Goal: Information Seeking & Learning: Learn about a topic

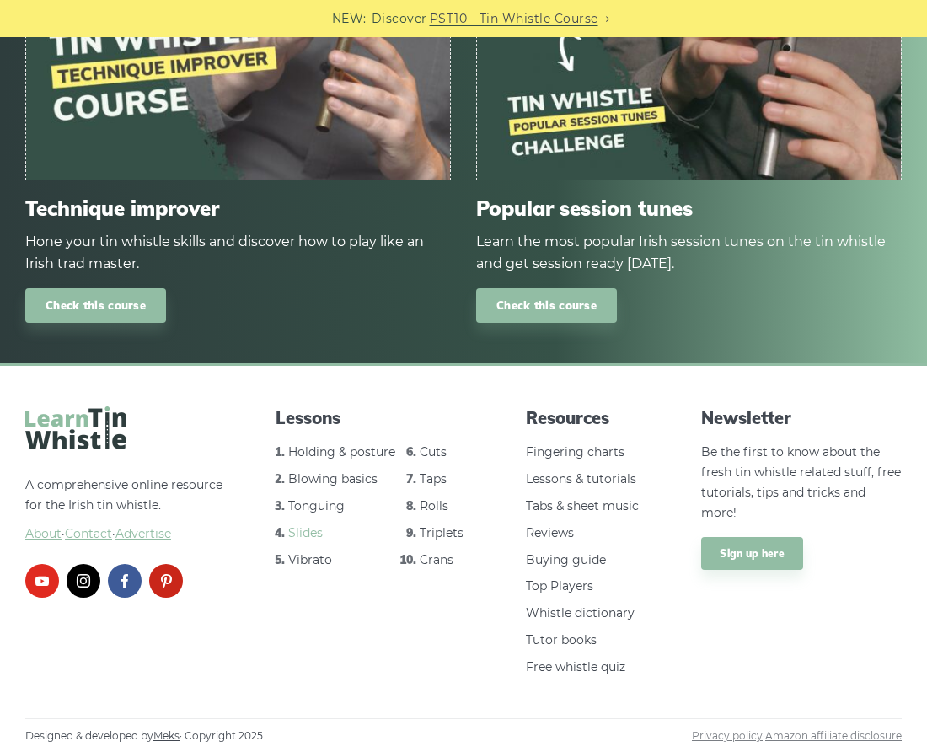
click at [291, 525] on link "Slides" at bounding box center [305, 532] width 35 height 15
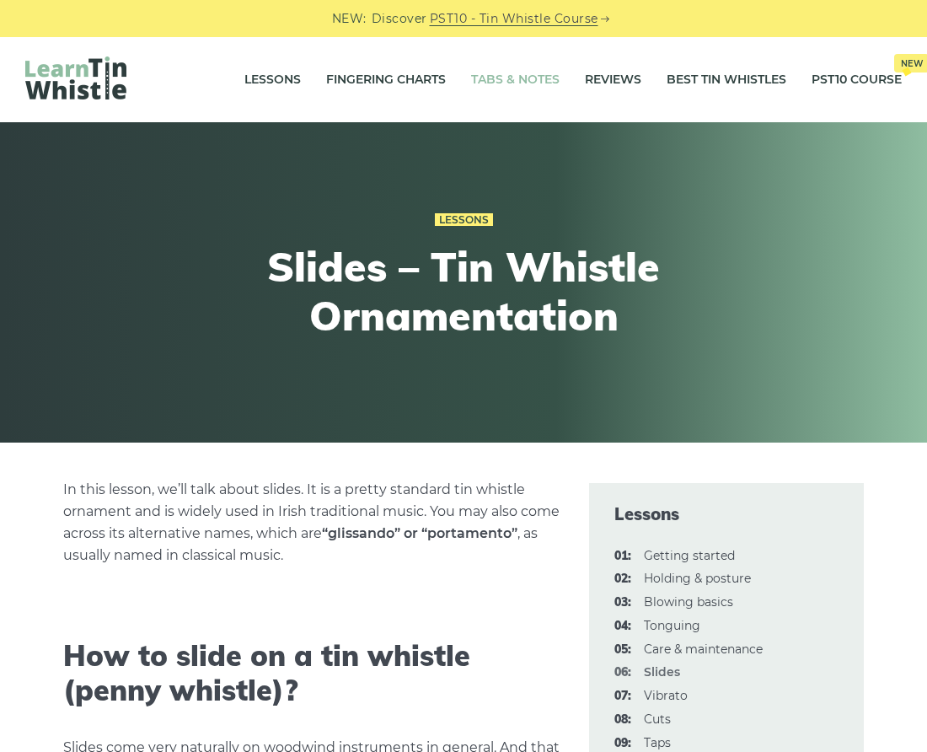
click at [471, 81] on link "Tabs & Notes" at bounding box center [515, 80] width 88 height 42
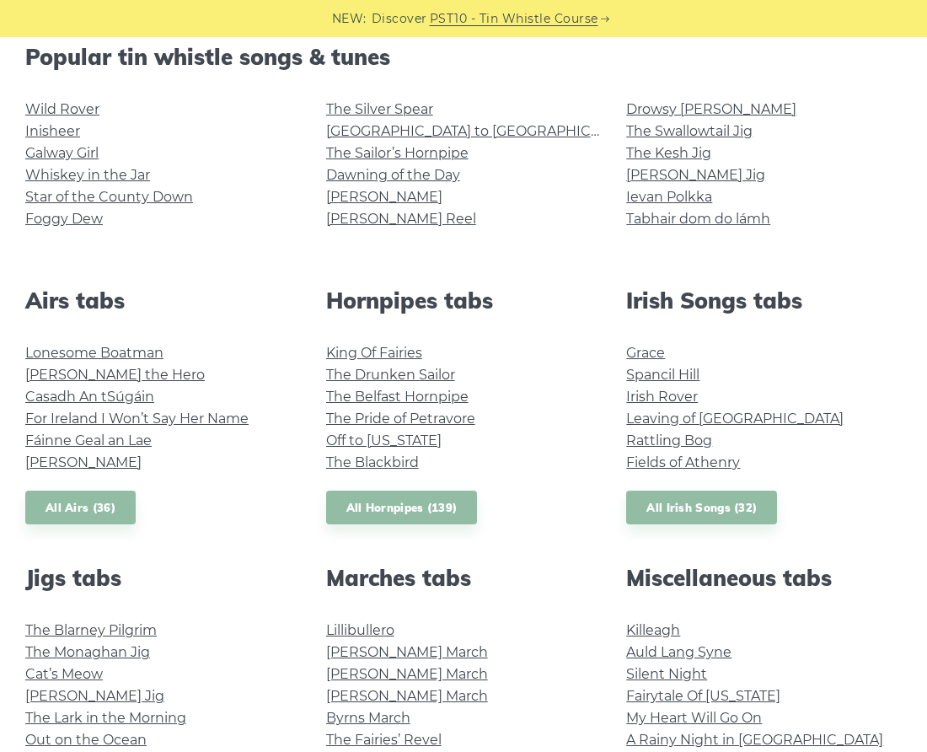
scroll to position [404, 0]
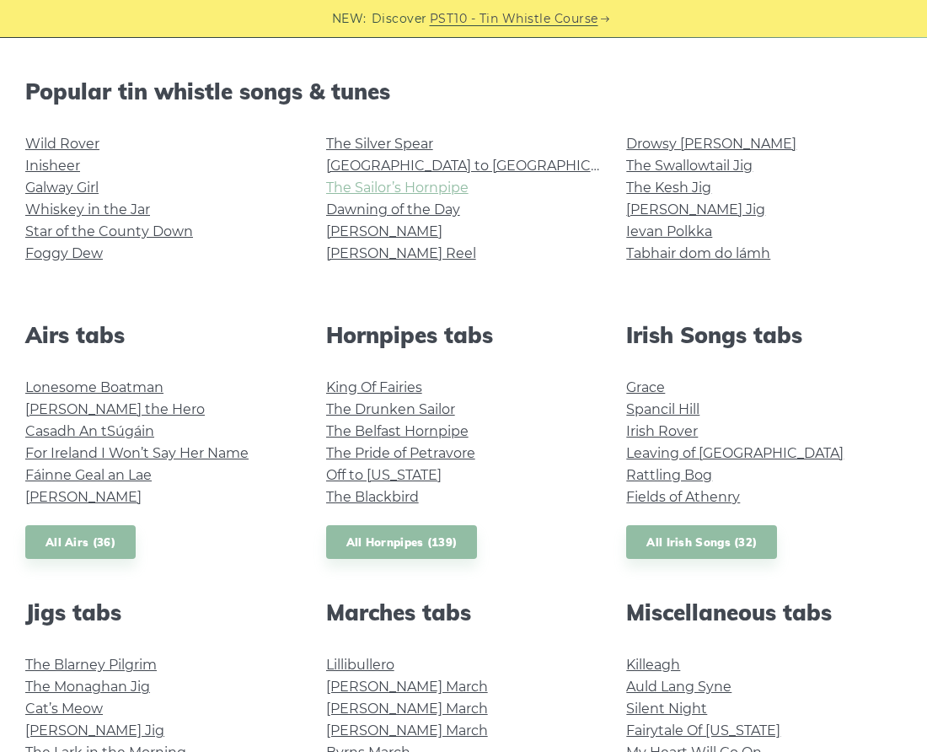
click at [447, 195] on link "The Sailor’s Hornpipe" at bounding box center [397, 187] width 142 height 16
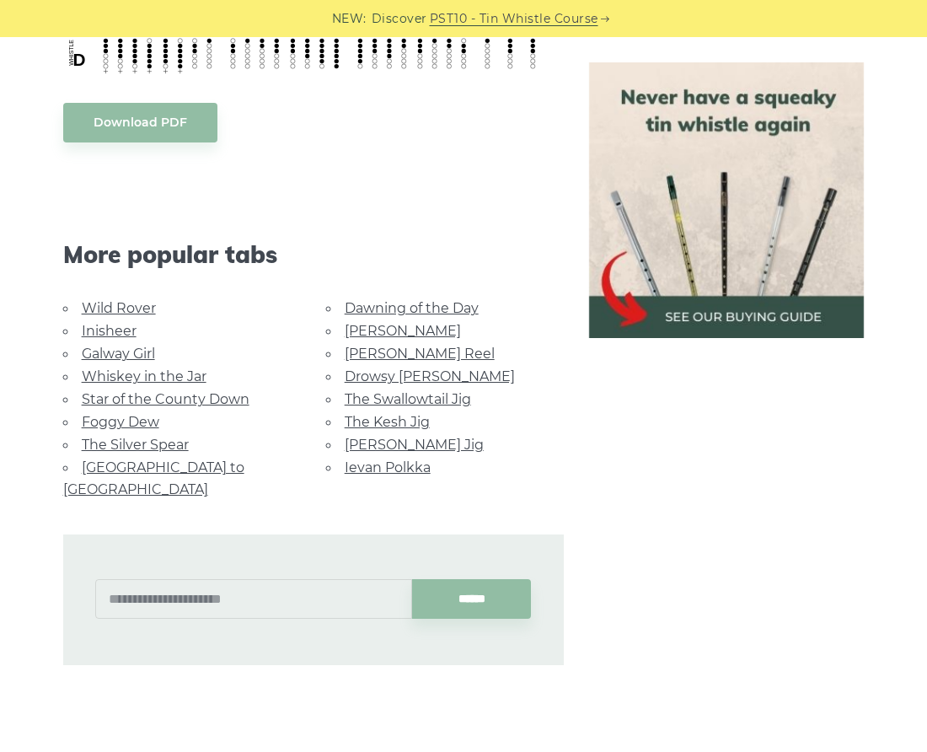
scroll to position [1011, 0]
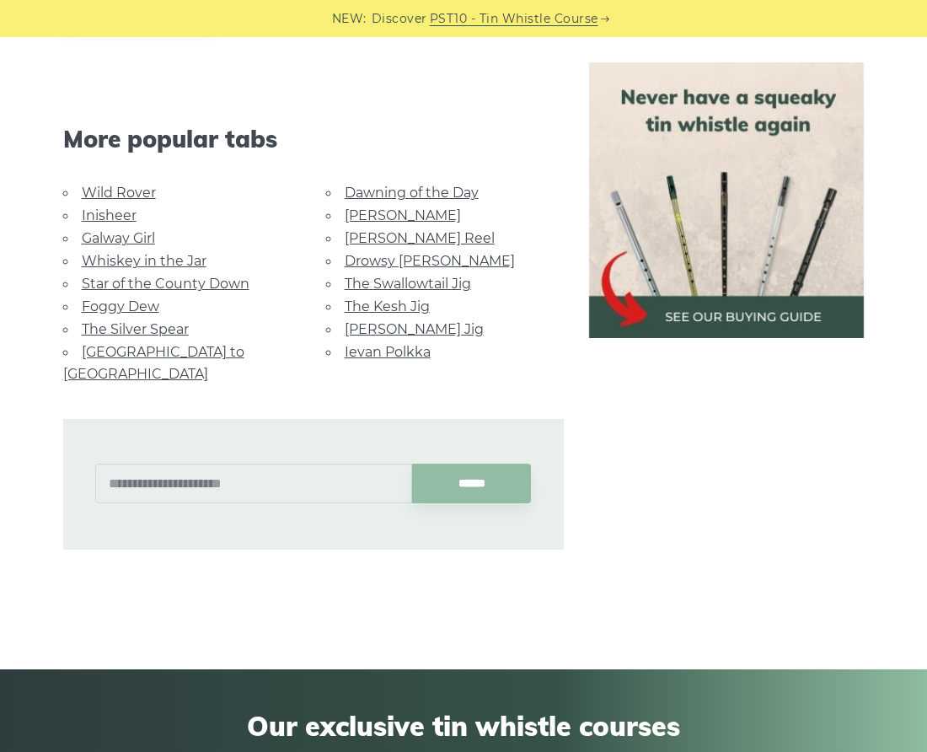
click at [135, 201] on link "Wild Rover" at bounding box center [119, 193] width 74 height 16
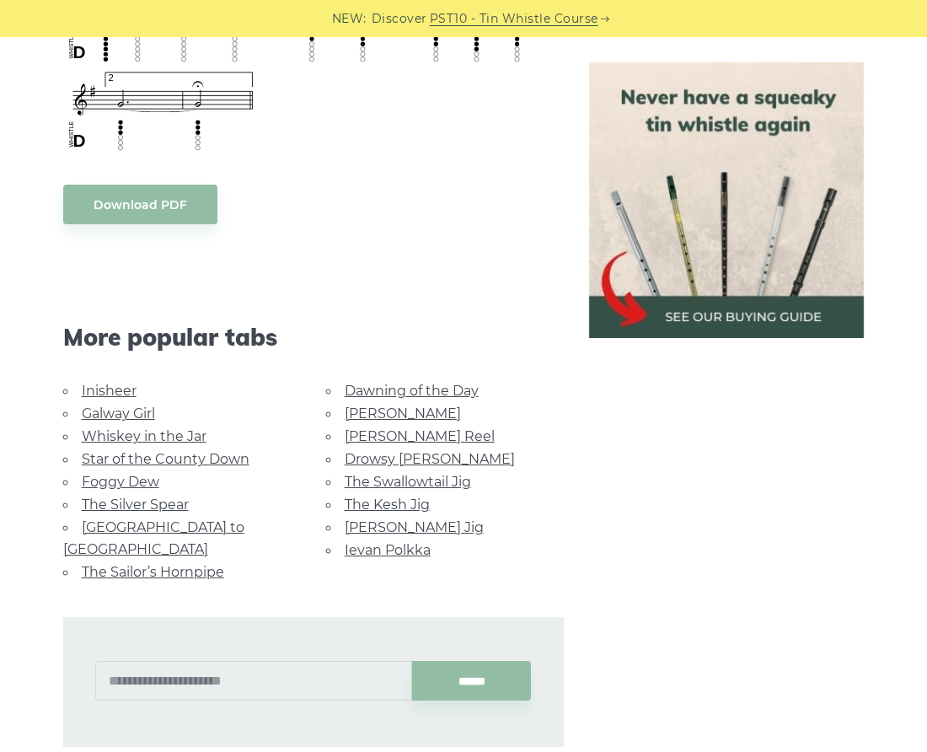
scroll to position [1517, 0]
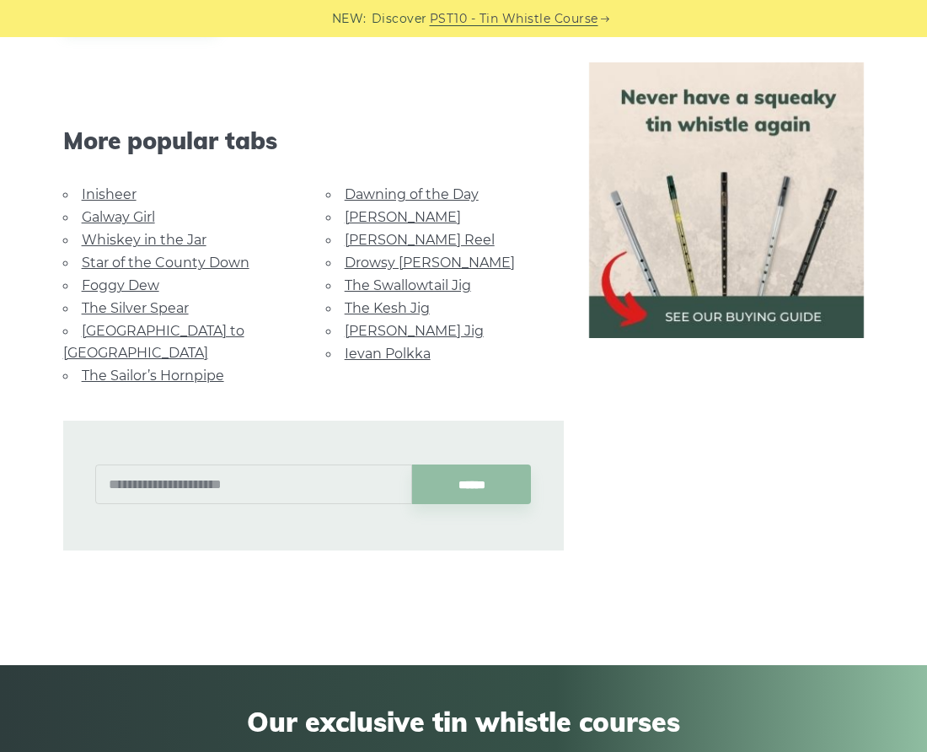
click at [112, 202] on link "Inisheer" at bounding box center [109, 194] width 55 height 16
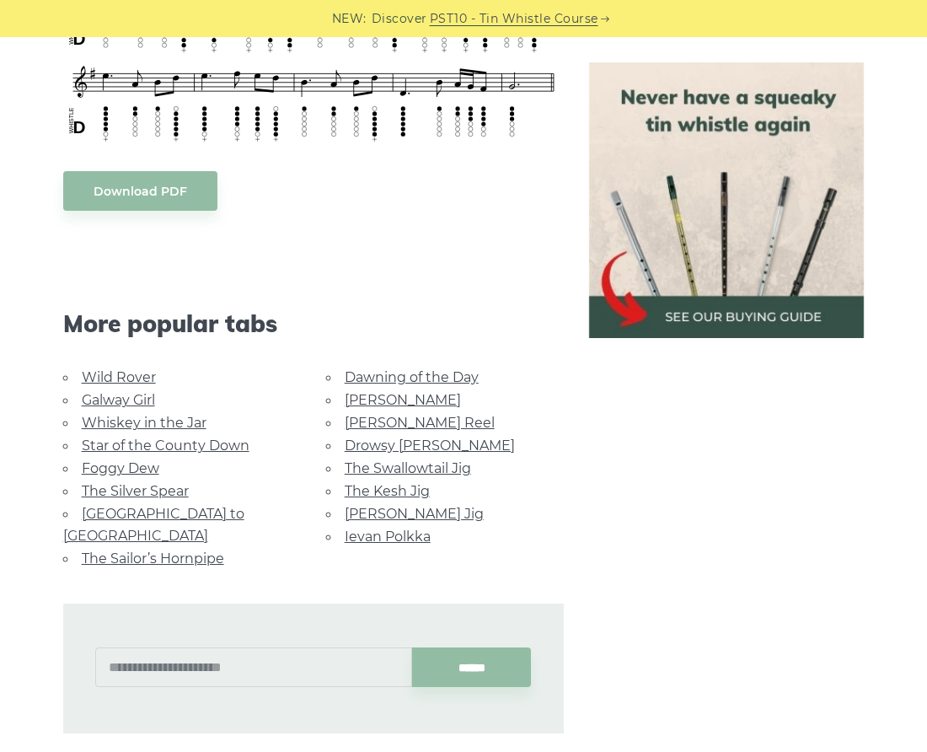
scroll to position [1112, 0]
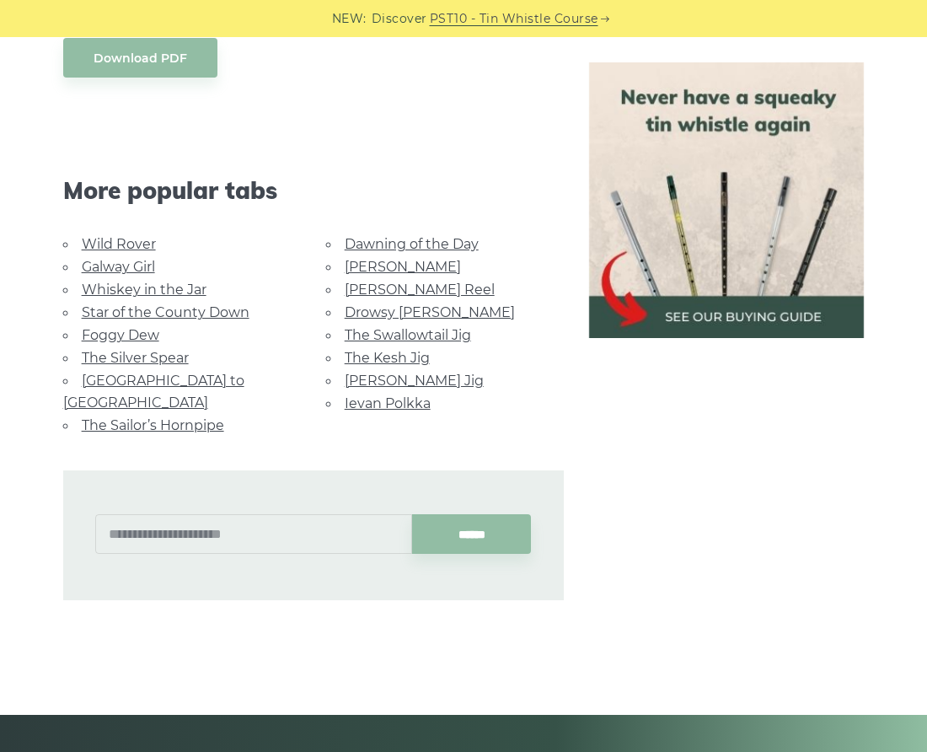
click at [94, 275] on link "Galway Girl" at bounding box center [118, 267] width 73 height 16
